Goal: Task Accomplishment & Management: Complete application form

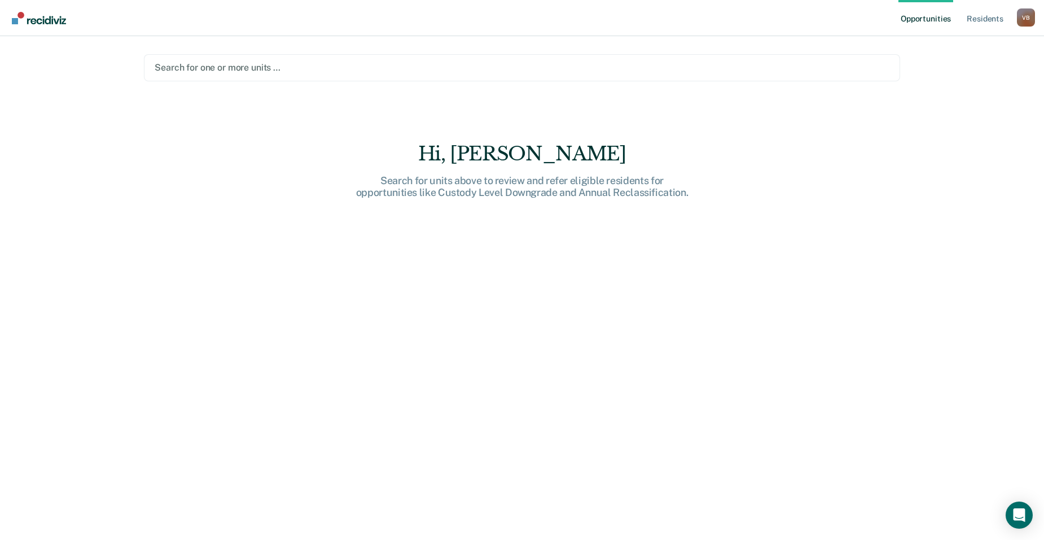
click at [165, 64] on div at bounding box center [522, 67] width 735 height 13
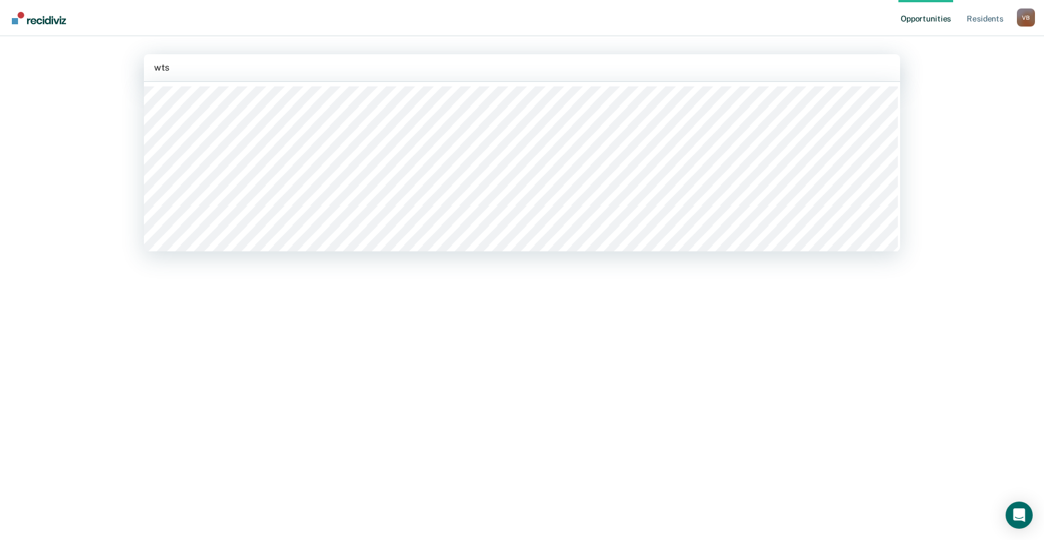
type input "wtsp"
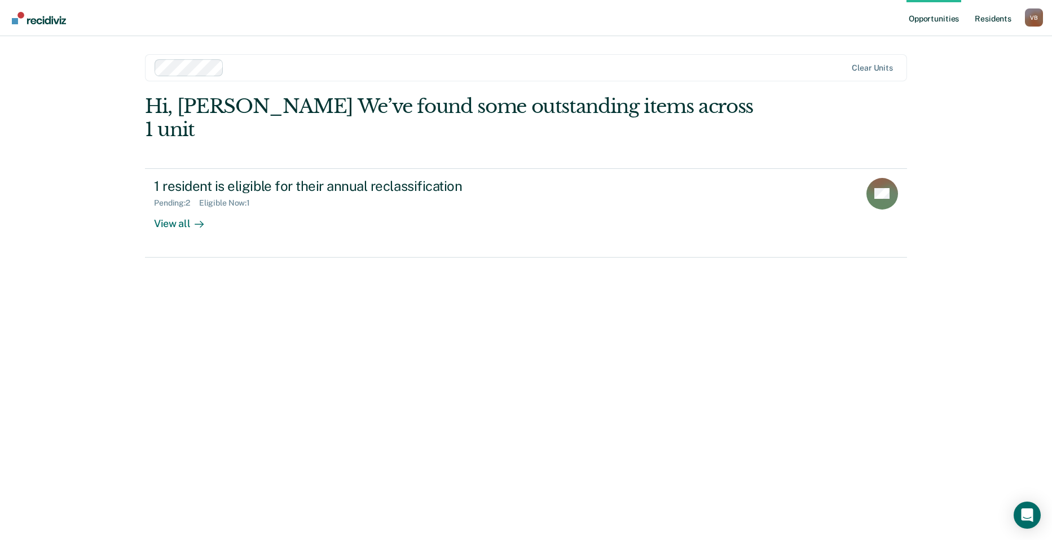
click at [995, 18] on link "Resident s" at bounding box center [993, 18] width 41 height 36
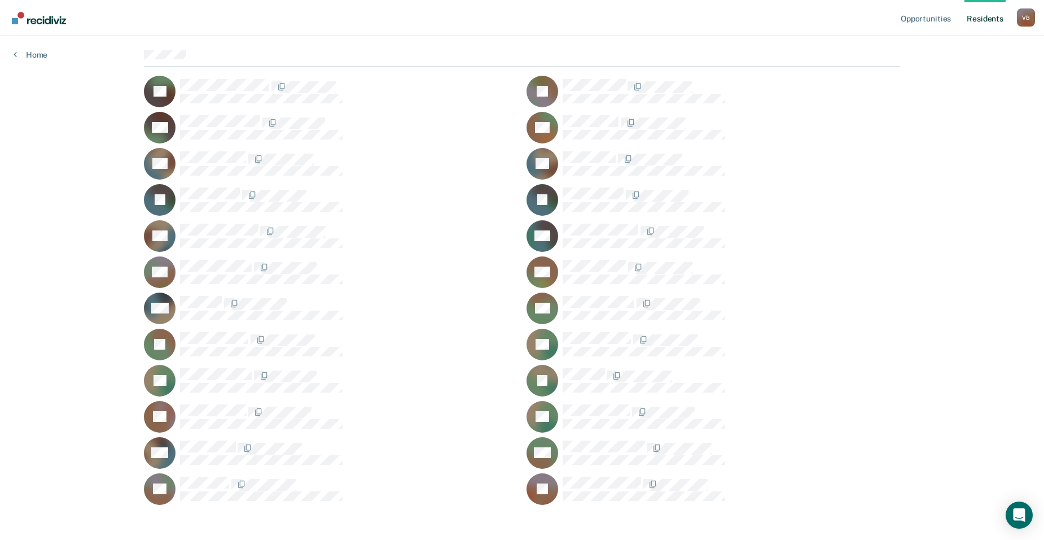
scroll to position [102, 0]
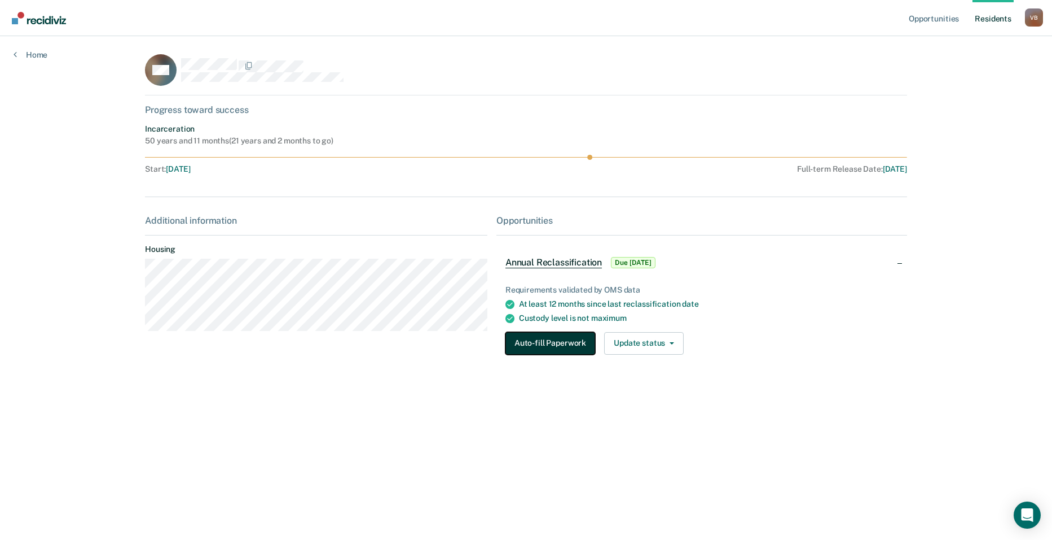
click at [556, 343] on button "Auto-fill Paperwork" at bounding box center [551, 343] width 90 height 23
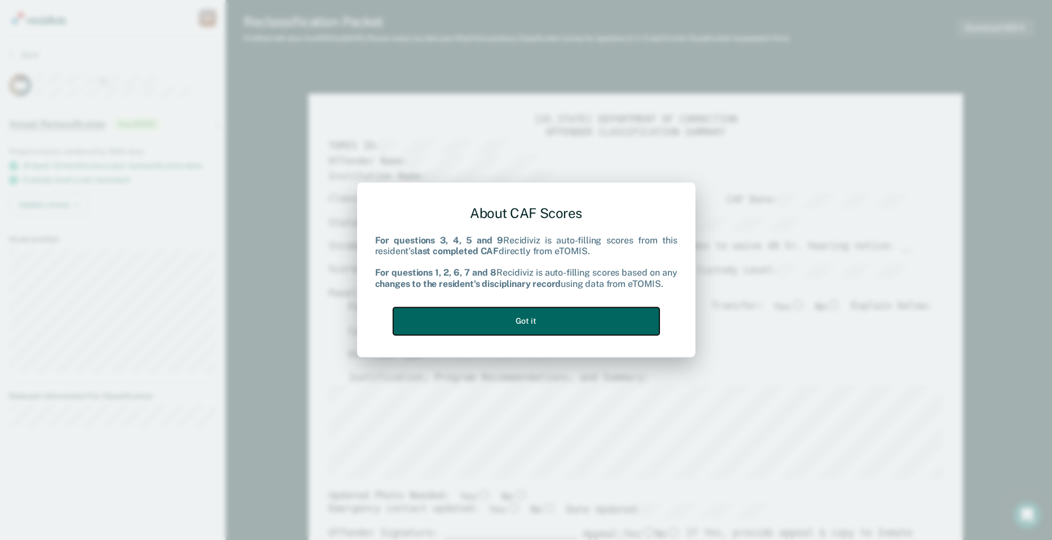
click at [543, 318] on button "Got it" at bounding box center [526, 321] width 266 height 28
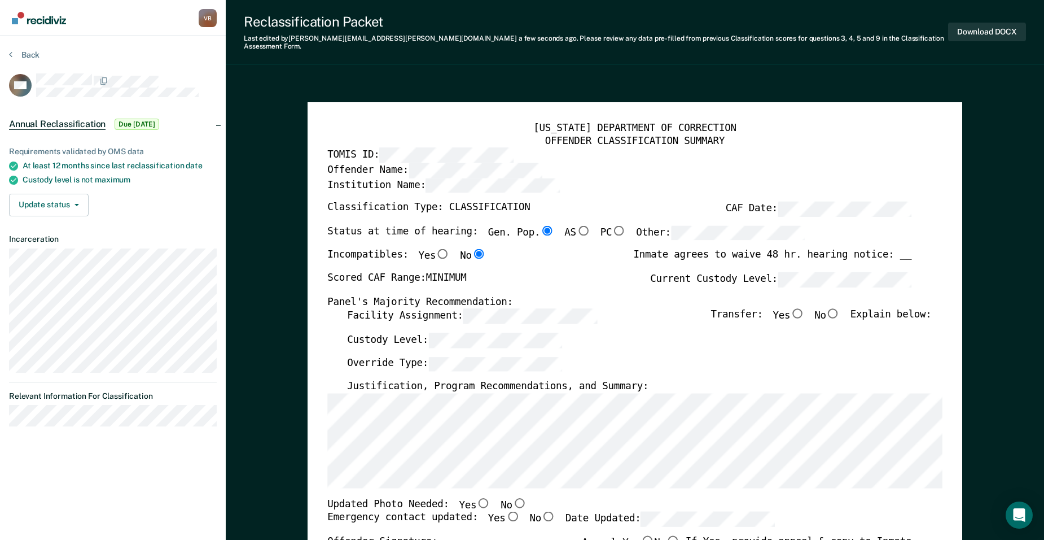
click at [838, 308] on input "No" at bounding box center [833, 313] width 14 height 10
type textarea "x"
radio input "true"
type textarea "x"
radio input "false"
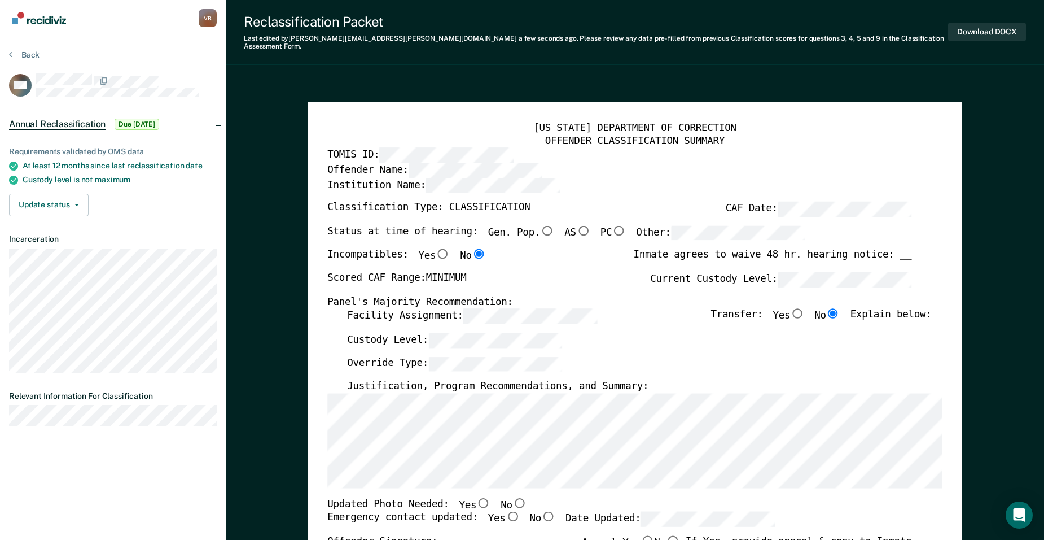
click at [512, 497] on input "No" at bounding box center [519, 502] width 14 height 10
type textarea "x"
radio input "true"
click at [506, 511] on input "Yes" at bounding box center [513, 516] width 14 height 10
type textarea "x"
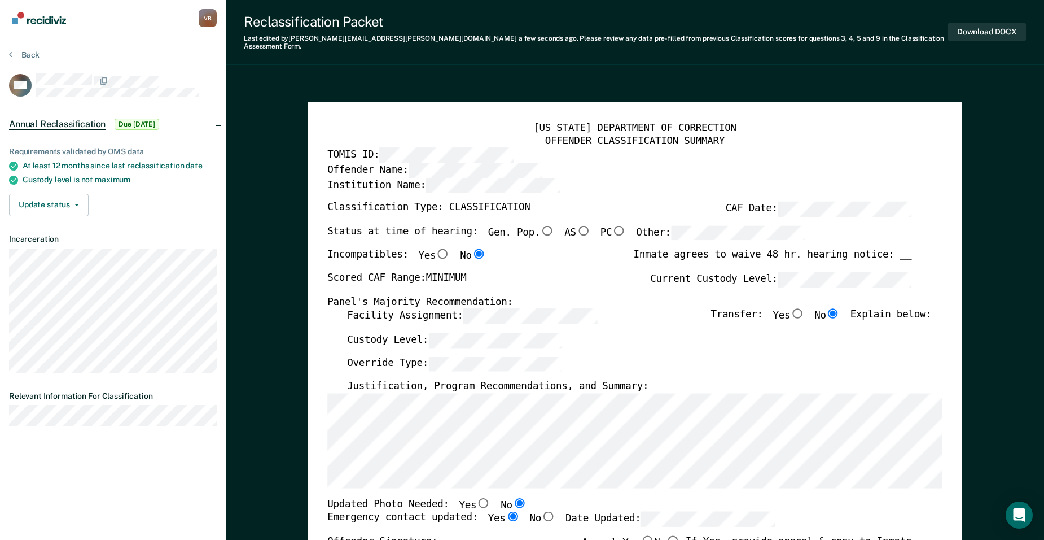
radio input "true"
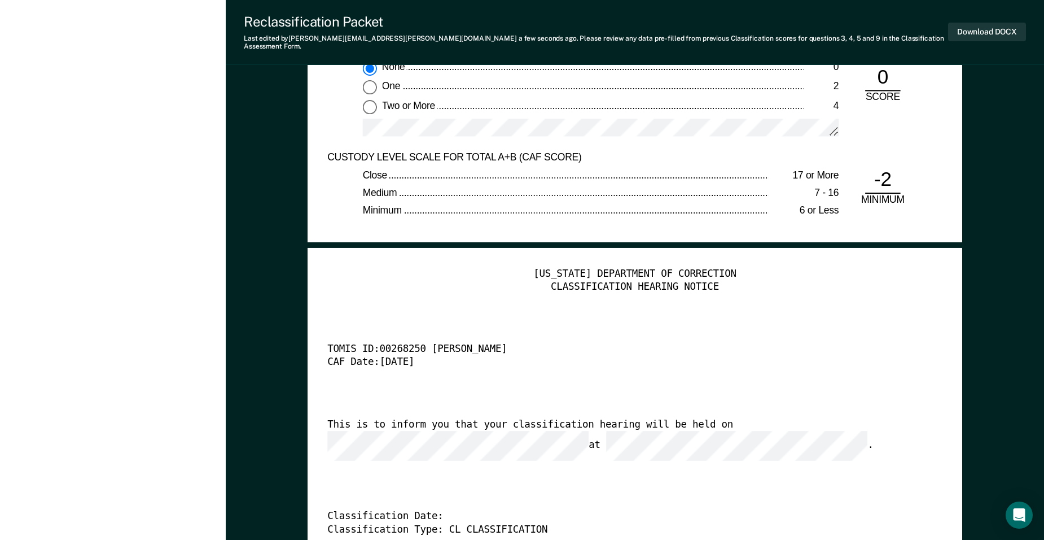
scroll to position [2517, 0]
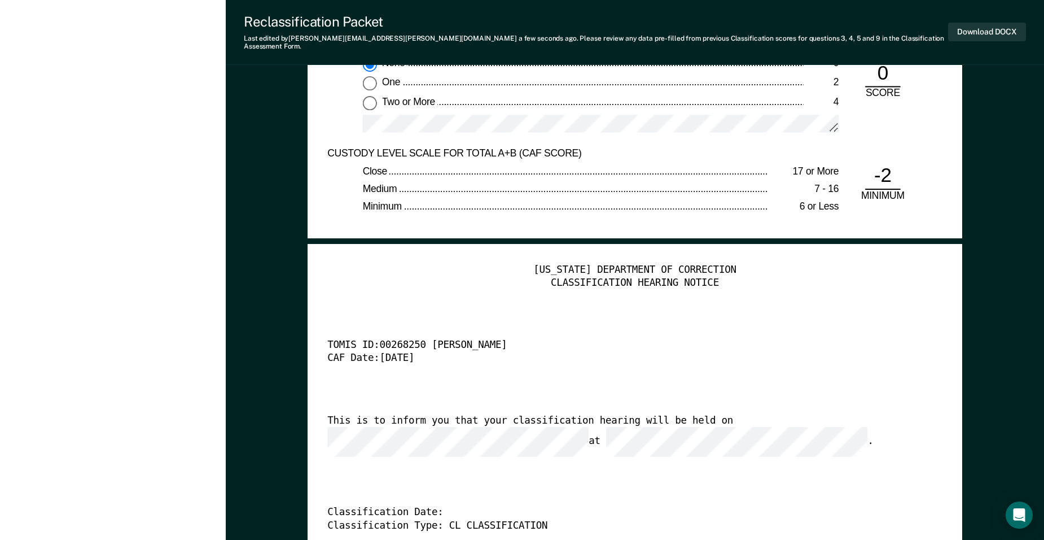
drag, startPoint x: 895, startPoint y: 505, endPoint x: 1054, endPoint y: 568, distance: 171.2
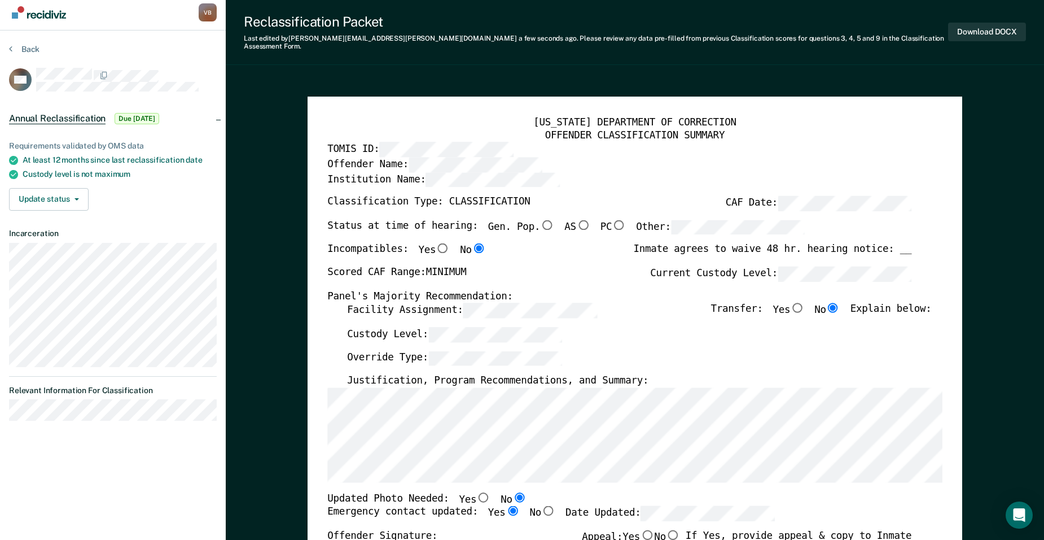
scroll to position [0, 0]
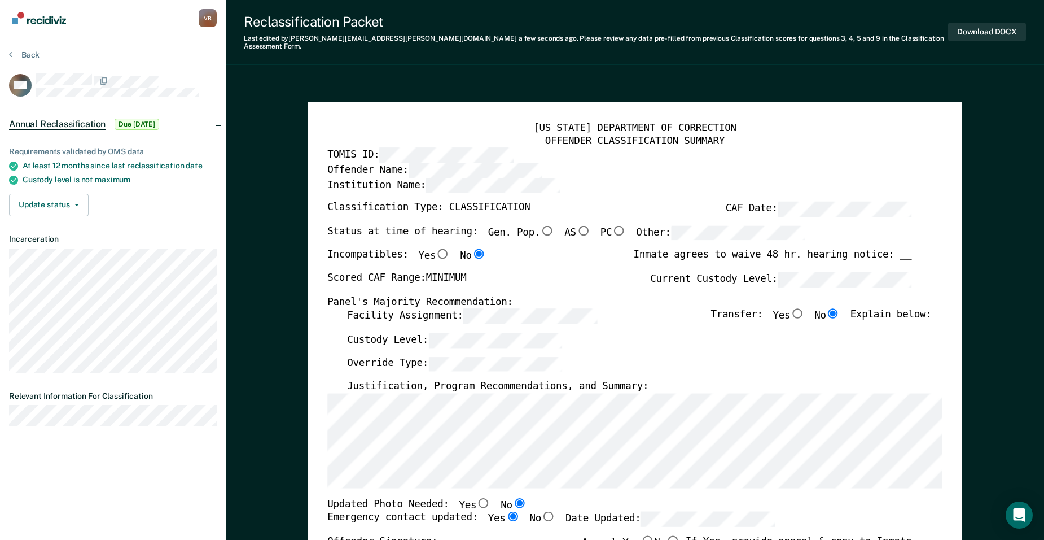
click at [540, 225] on input "Gen. Pop." at bounding box center [547, 230] width 14 height 10
type textarea "x"
radio input "true"
click at [716, 339] on div "Custody Level:" at bounding box center [639, 344] width 584 height 24
click at [980, 27] on button "Download DOCX" at bounding box center [987, 32] width 78 height 19
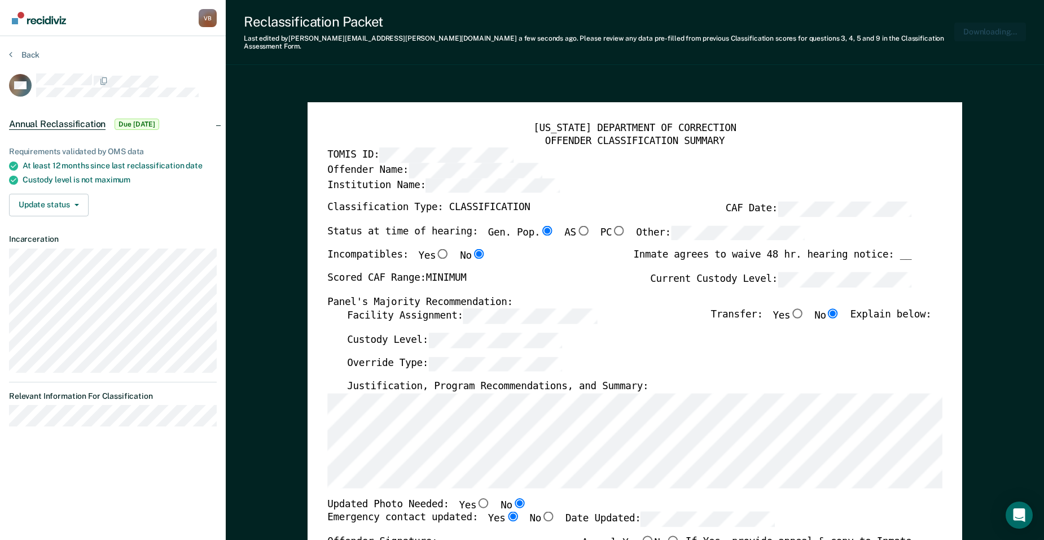
type textarea "x"
